Goal: Transaction & Acquisition: Purchase product/service

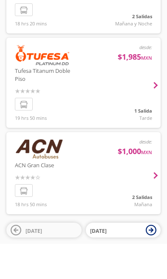
scroll to position [187, 0]
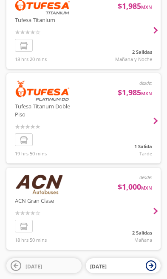
click at [140, 265] on span "[DATE]" at bounding box center [116, 266] width 52 height 10
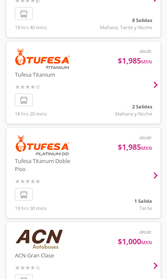
scroll to position [187, 0]
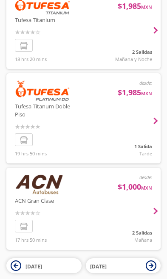
click at [22, 263] on button "[DATE]" at bounding box center [43, 266] width 75 height 15
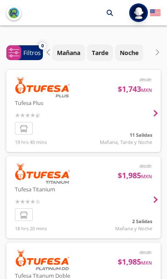
click at [126, 117] on div at bounding box center [83, 111] width 154 height 82
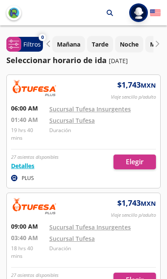
click at [138, 165] on div at bounding box center [83, 131] width 153 height 113
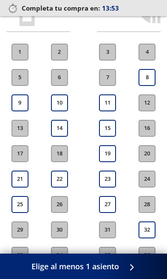
scroll to position [180, 0]
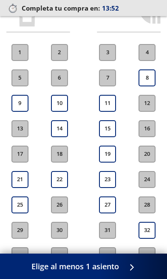
click at [18, 176] on button "21" at bounding box center [19, 179] width 17 height 17
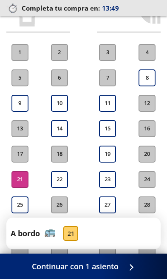
click at [135, 268] on icon at bounding box center [138, 268] width 6 height 6
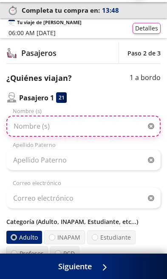
click at [22, 125] on input "Nombre (s)" at bounding box center [83, 126] width 154 height 21
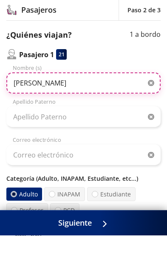
type input "[PERSON_NAME]"
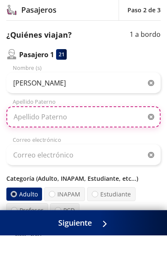
click at [115, 150] on input "Apellido Paterno" at bounding box center [83, 160] width 154 height 21
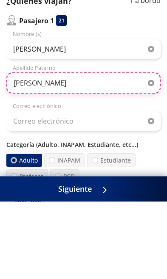
type input "[PERSON_NAME]"
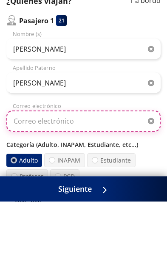
click at [115, 188] on input "Correo electrónico" at bounding box center [83, 198] width 154 height 21
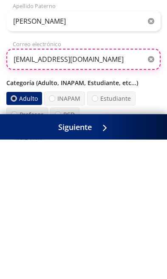
type input "[EMAIL_ADDRESS][DOMAIN_NAME]"
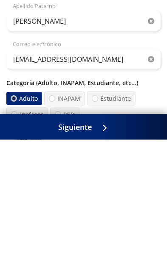
scroll to position [158, 0]
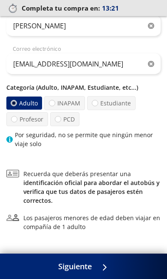
click at [67, 273] on span "Siguiente" at bounding box center [75, 266] width 34 height 11
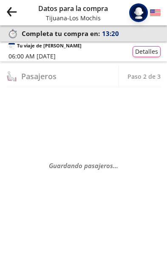
scroll to position [0, 0]
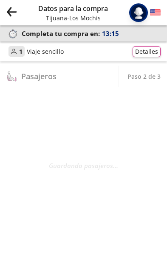
select select "MX"
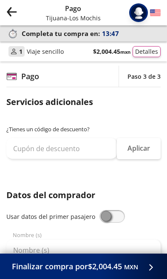
click at [7, 9] on icon "Group 9 Created with Sketch." at bounding box center [11, 11] width 11 height 11
